Goal: Navigation & Orientation: Find specific page/section

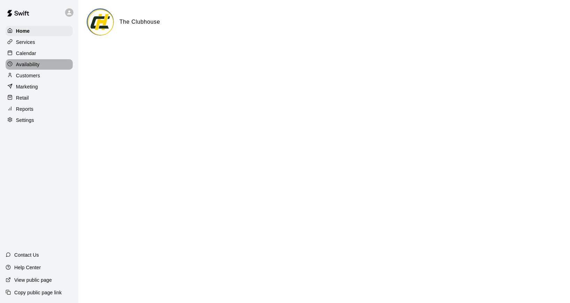
click at [37, 64] on p "Availability" at bounding box center [28, 64] width 24 height 7
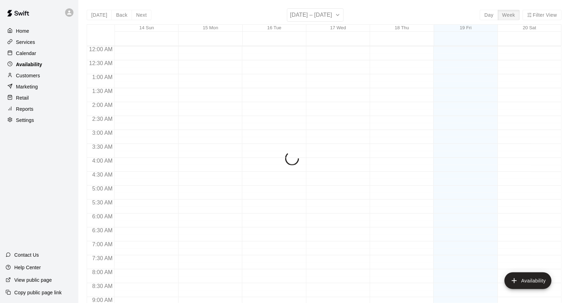
scroll to position [377, 0]
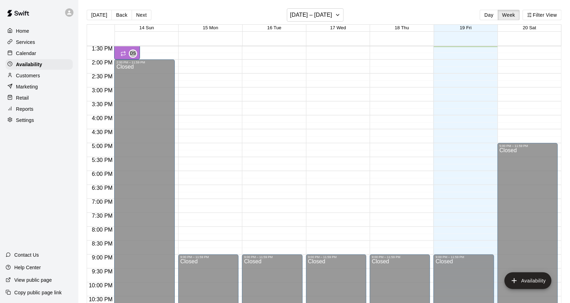
click at [45, 55] on div "Calendar" at bounding box center [39, 53] width 67 height 10
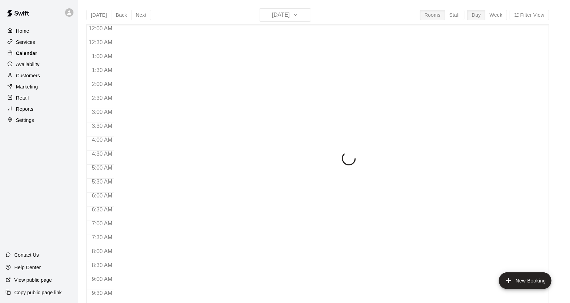
scroll to position [377, 0]
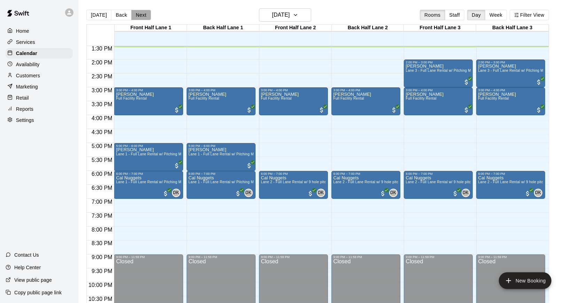
click at [140, 13] on button "Next" at bounding box center [140, 15] width 19 height 10
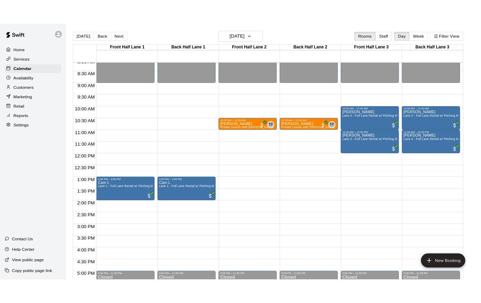
scroll to position [228, 0]
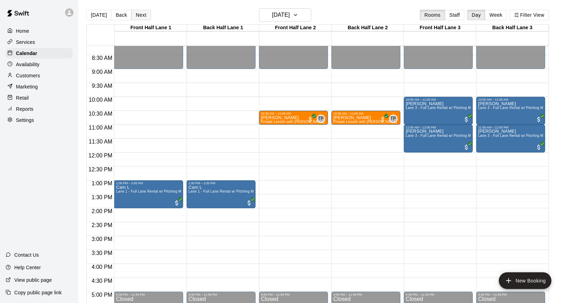
click at [137, 16] on button "Next" at bounding box center [140, 15] width 19 height 10
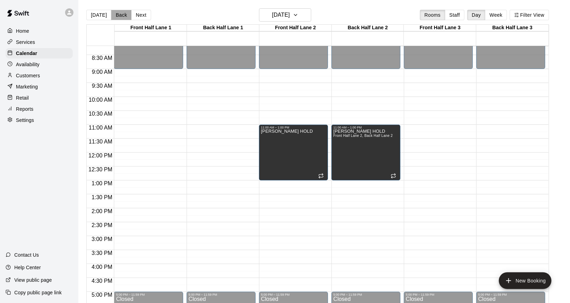
click at [118, 14] on button "Back" at bounding box center [121, 15] width 21 height 10
